Goal: Information Seeking & Learning: Stay updated

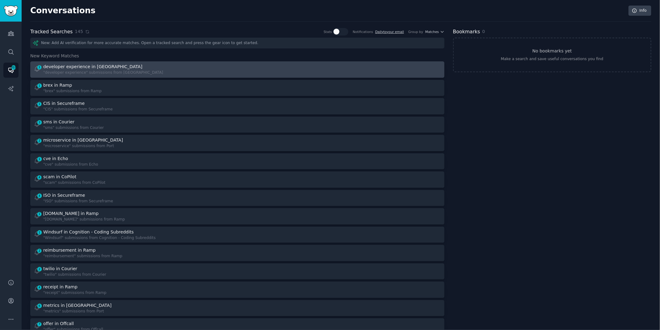
click at [212, 70] on div "1 developer experience in Port "developer experience" submissions from [GEOGRAP…" at bounding box center [133, 70] width 199 height 12
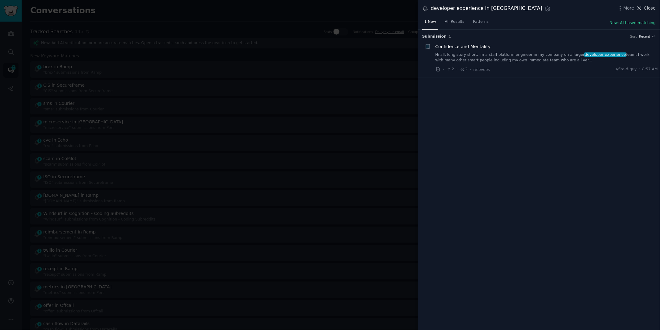
click at [650, 9] on span "Close" at bounding box center [650, 8] width 12 height 6
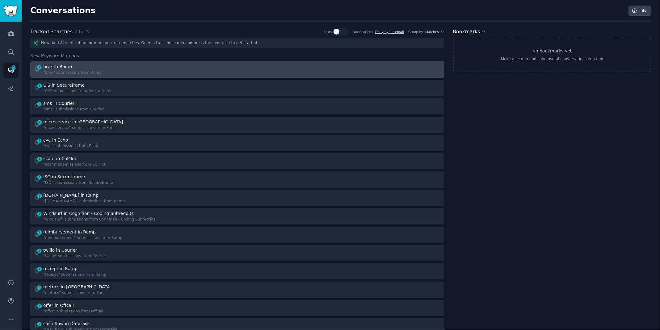
click at [246, 65] on div at bounding box center [340, 70] width 199 height 12
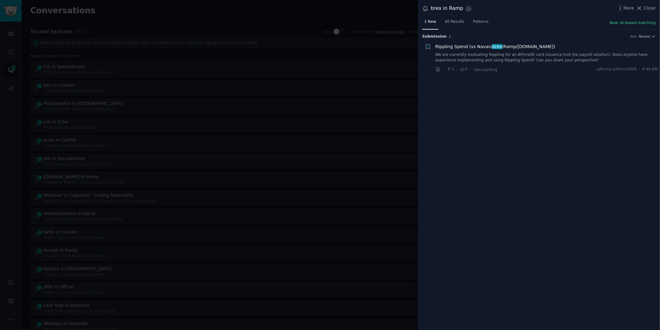
click at [548, 58] on link "We are currently evaluating Rippling for an AP/credit card issuance (not the pa…" at bounding box center [546, 57] width 223 height 11
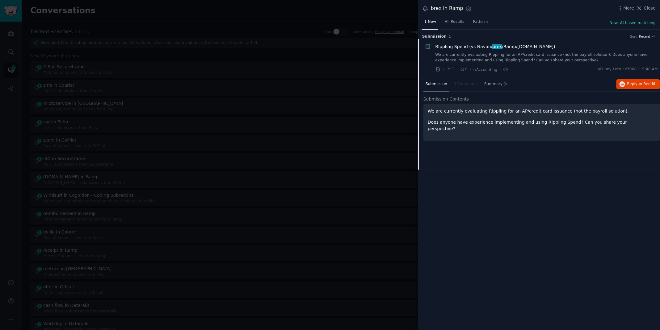
click at [645, 2] on div "brex in Ramp Settings More Close" at bounding box center [539, 8] width 242 height 17
click at [645, 8] on span "Close" at bounding box center [650, 8] width 12 height 6
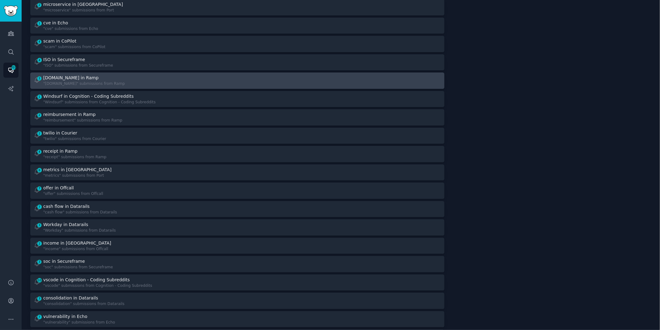
scroll to position [110, 0]
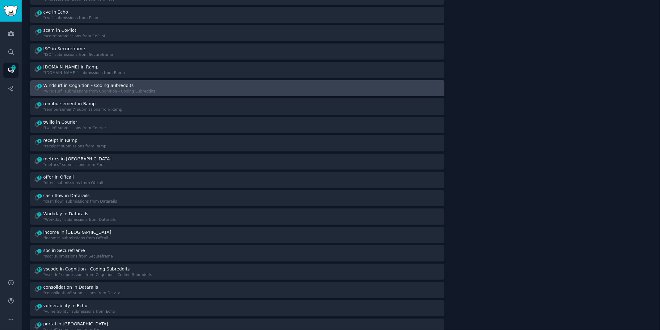
click at [201, 92] on div "1 Windsurf in Cognition - Coding Subreddits "Windsurf" submissions from Cogniti…" at bounding box center [133, 88] width 199 height 12
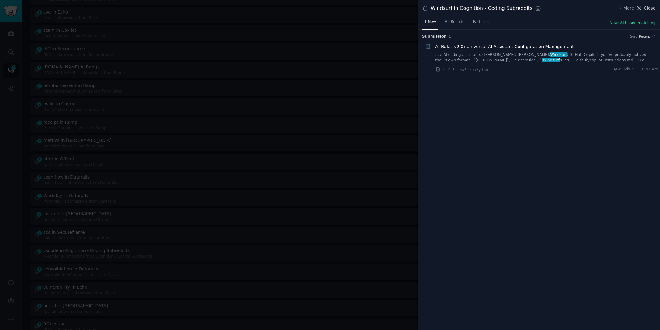
click at [647, 5] on span "Close" at bounding box center [650, 8] width 12 height 6
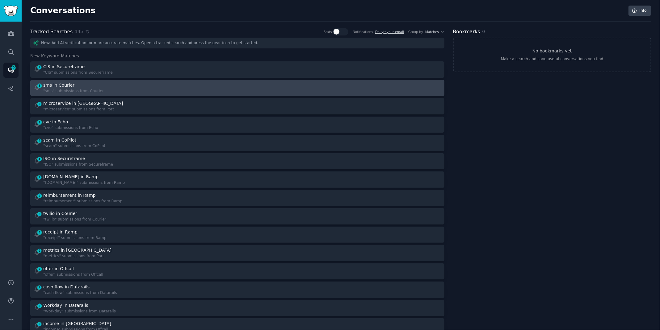
click at [186, 91] on div "3 sms in Courier "sms" submissions from Courier" at bounding box center [133, 88] width 199 height 12
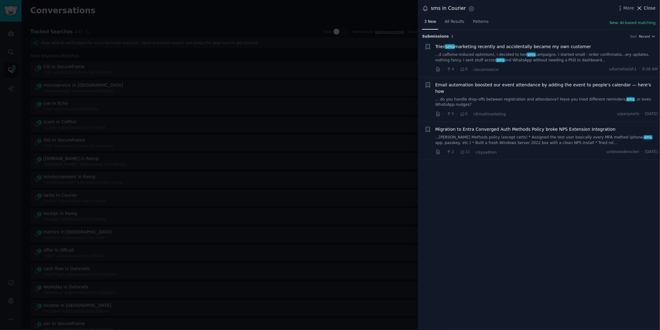
click at [646, 7] on span "Close" at bounding box center [650, 8] width 12 height 6
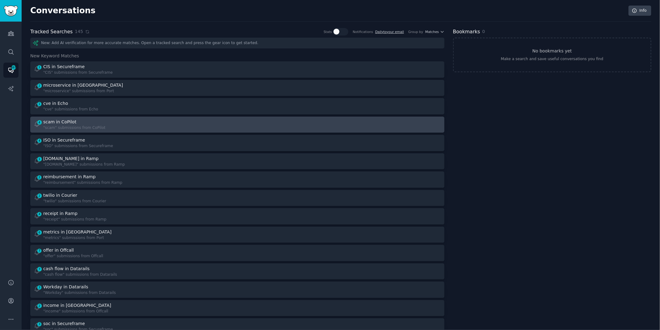
click at [204, 128] on div "4 scam in CoPilot "scam" submissions from CoPilot" at bounding box center [133, 125] width 199 height 12
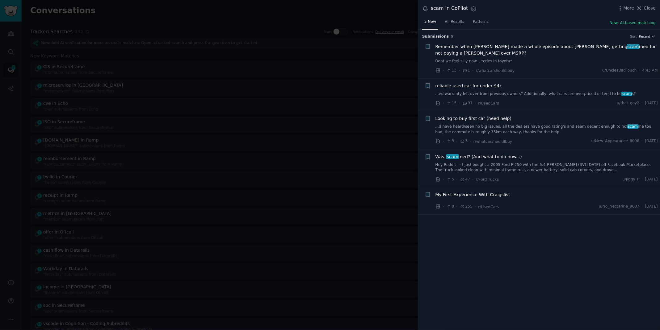
click at [482, 62] on link "Dont we feel silly now... *cries in toyota*" at bounding box center [546, 62] width 223 height 6
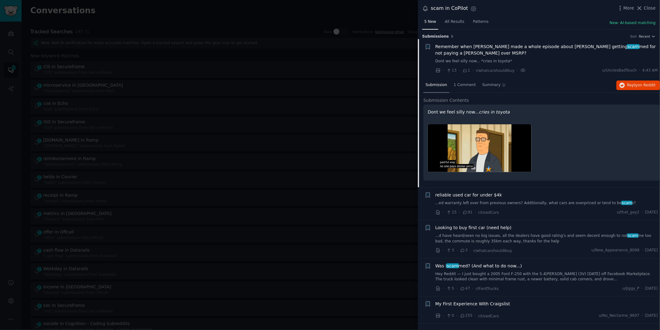
click at [499, 240] on link "...d have heard/seen no big issues, all the dealers have good rating's and seem…" at bounding box center [546, 238] width 223 height 11
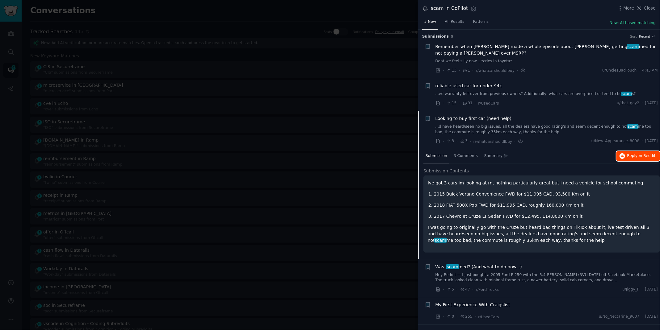
click at [634, 158] on button "Reply on Reddit" at bounding box center [638, 156] width 44 height 10
click at [301, 15] on div at bounding box center [330, 165] width 660 height 330
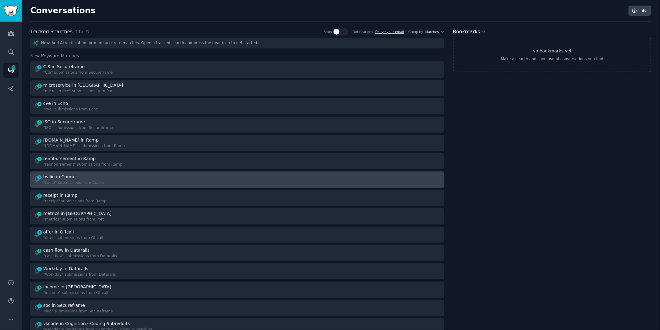
click at [182, 182] on div "2 twilio in Courier "twilio" submissions from Courier" at bounding box center [133, 180] width 199 height 12
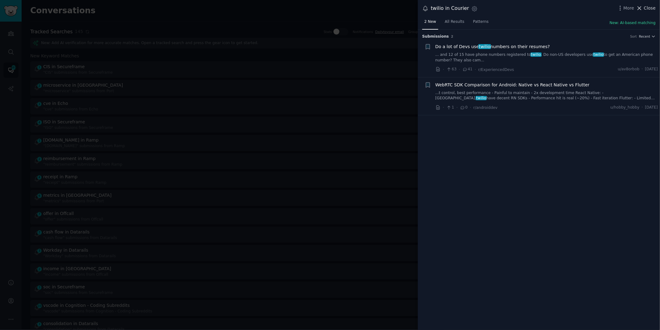
click at [644, 8] on button "Close" at bounding box center [645, 8] width 19 height 6
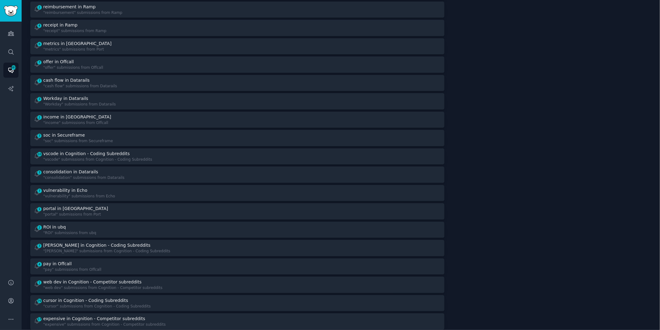
scroll to position [114, 0]
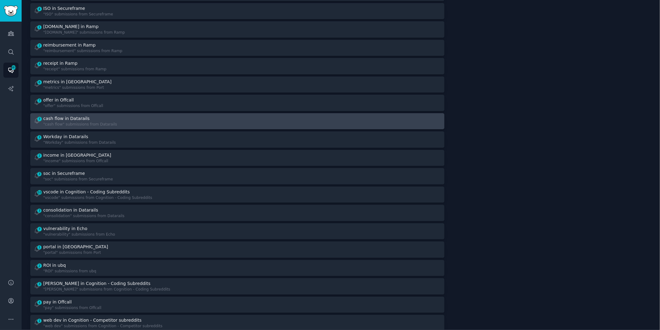
click at [184, 116] on div "7 cash flow in Datarails "cash flow" submissions from Datarails" at bounding box center [133, 121] width 199 height 12
